Goal: Information Seeking & Learning: Learn about a topic

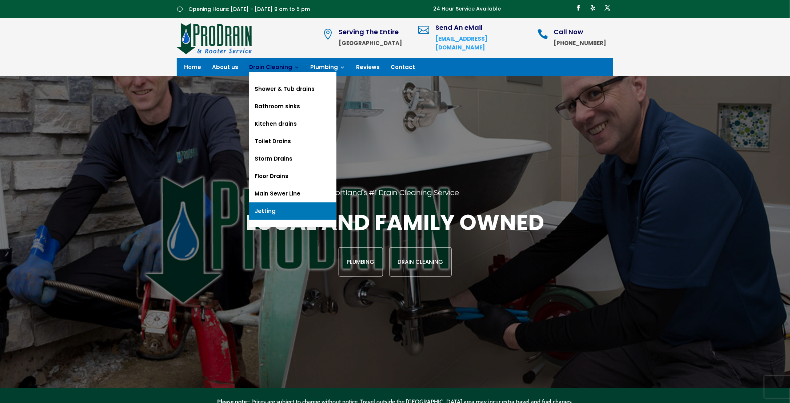
click at [266, 209] on link "Jetting" at bounding box center [292, 211] width 87 height 17
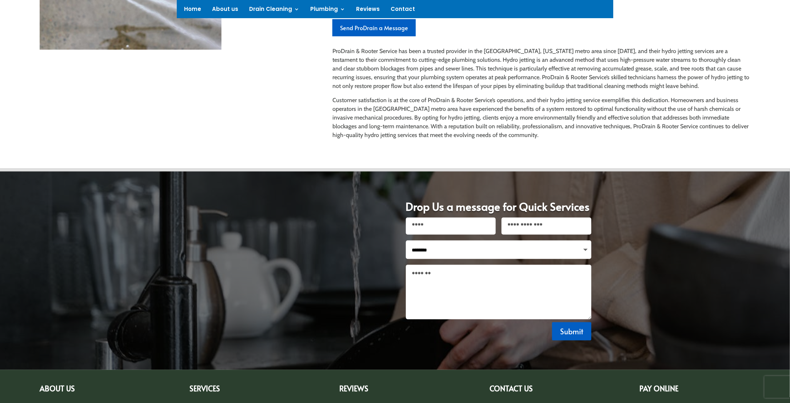
scroll to position [364, 0]
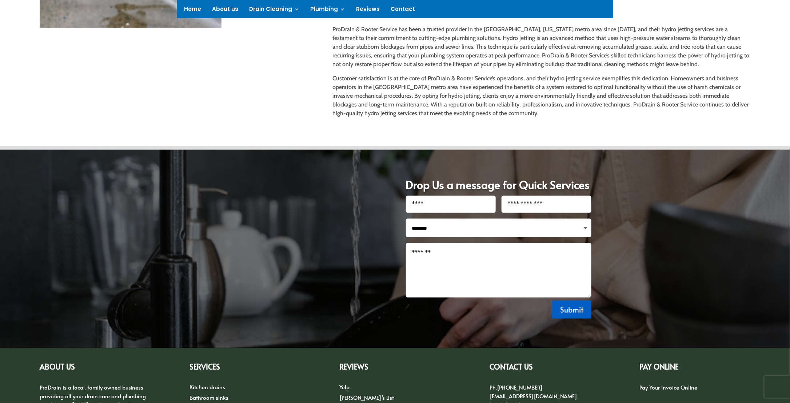
click at [184, 113] on div "Jetting Price: $400/Hour for Trailer [PERSON_NAME] & $210/Hour for Small [PERSO…" at bounding box center [395, 4] width 711 height 245
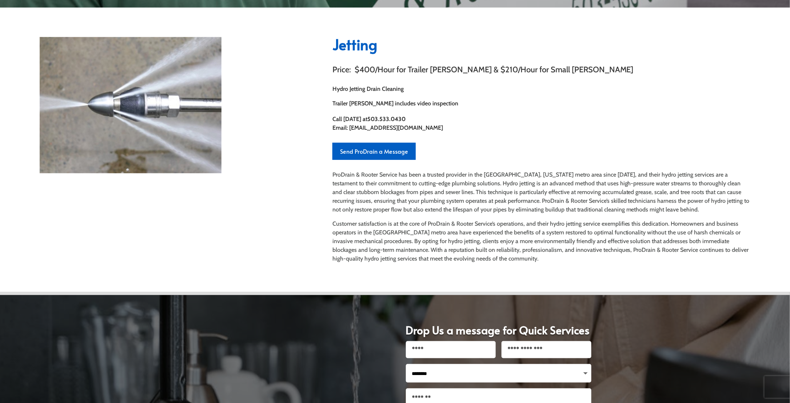
scroll to position [0, 0]
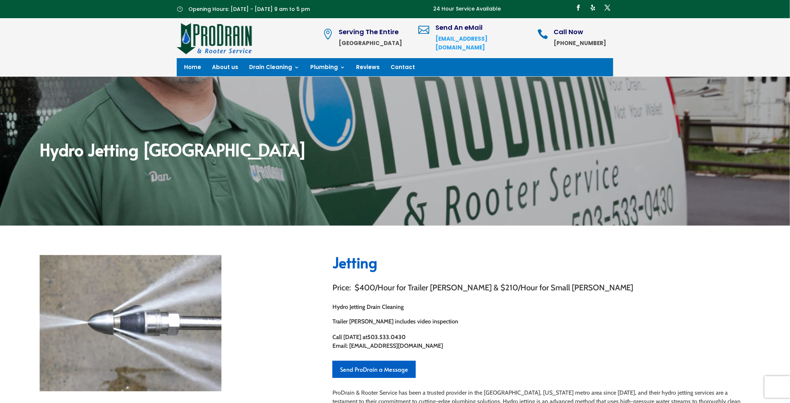
click at [272, 256] on div at bounding box center [176, 323] width 272 height 136
